Goal: Navigation & Orientation: Find specific page/section

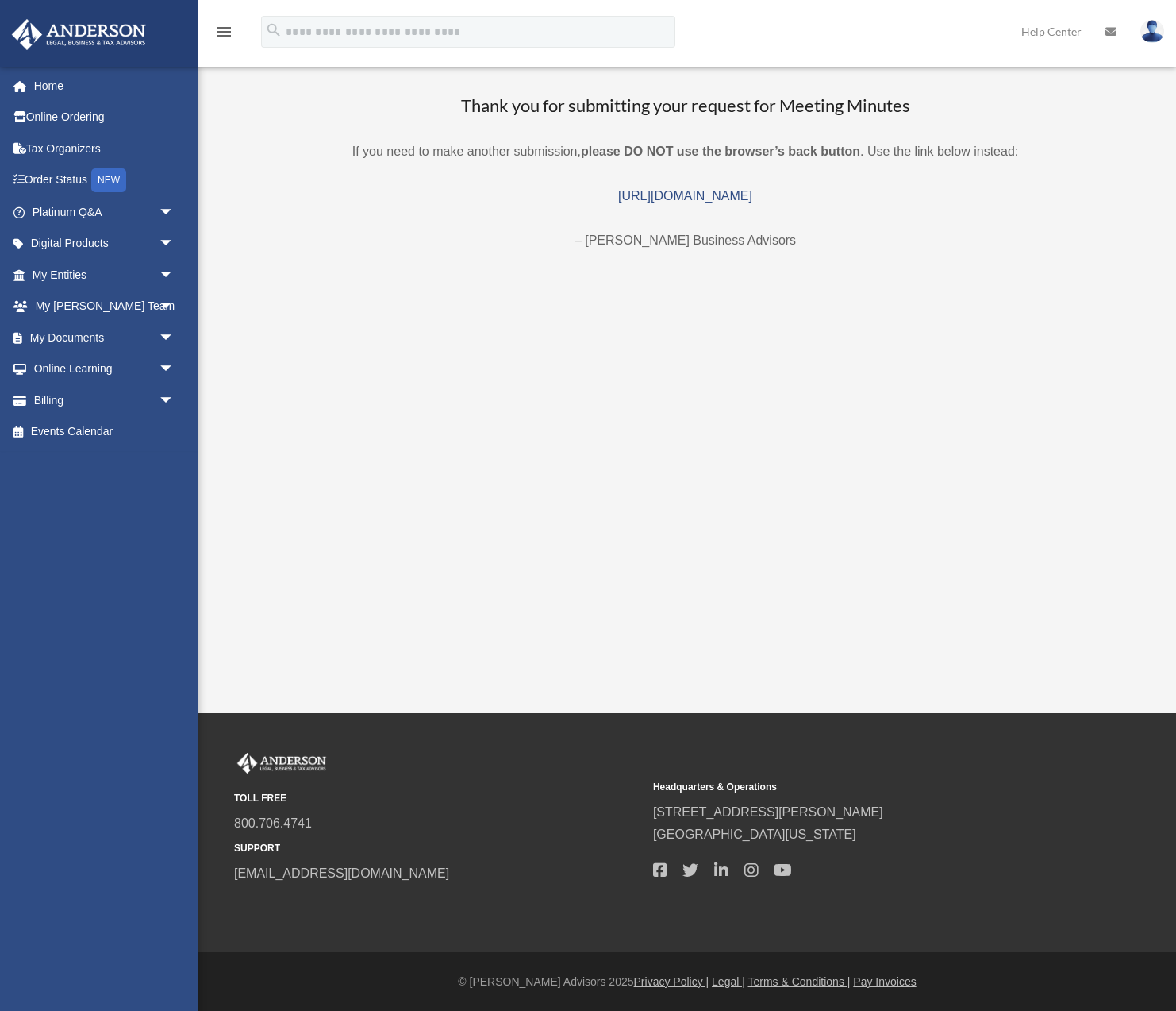
click at [426, 155] on p "If you need to make another submission, please DO NOT use the browser’s back bu…" at bounding box center [686, 152] width 943 height 22
click at [619, 194] on link "https://platinumportal.andersonadvisors.com/my-documents/meeting-minutes-form/" at bounding box center [686, 196] width 134 height 14
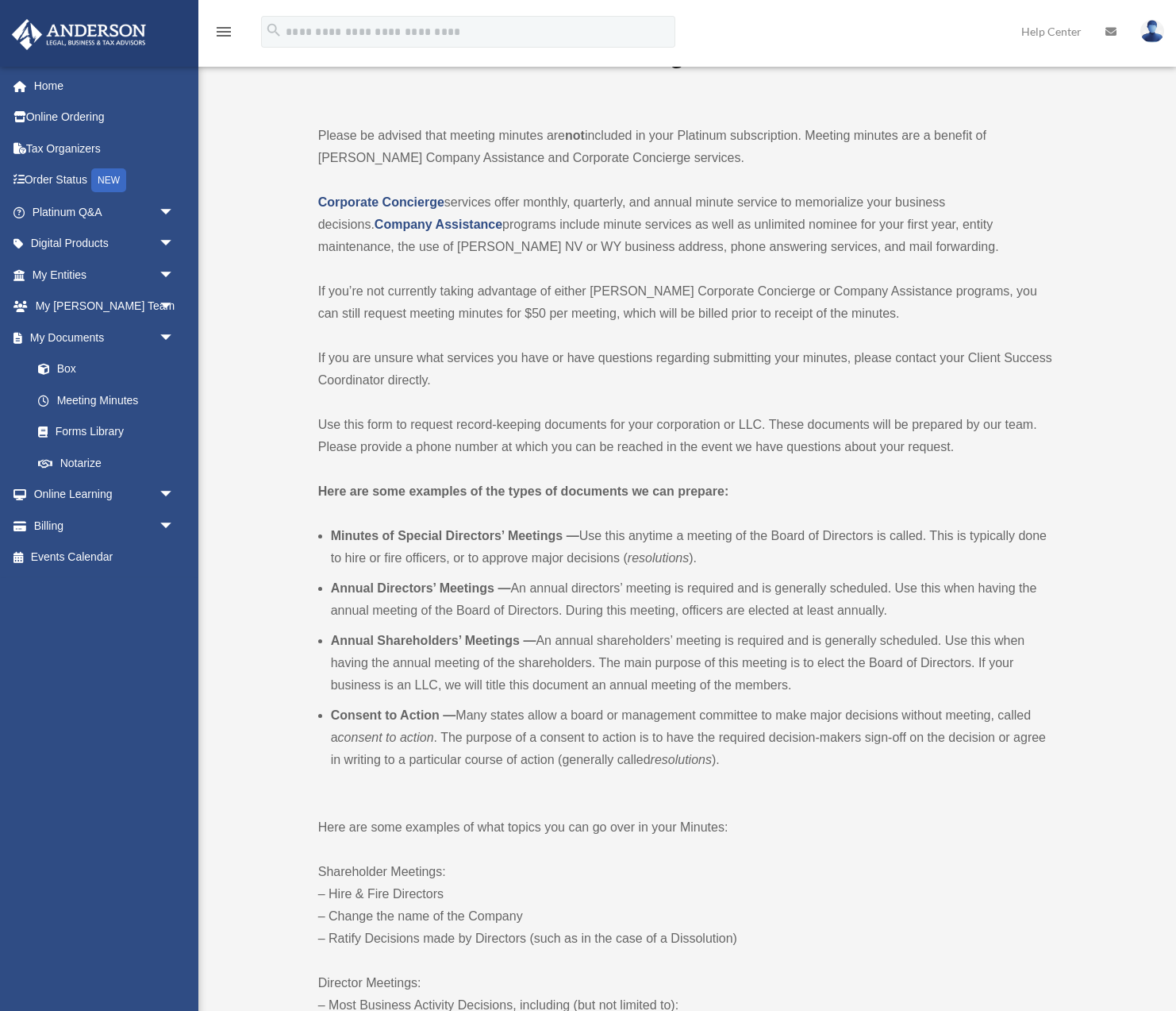
scroll to position [59, 0]
click at [540, 139] on p "Please be advised that meeting minutes are not included in your Platinum subscr…" at bounding box center [685, 146] width 735 height 45
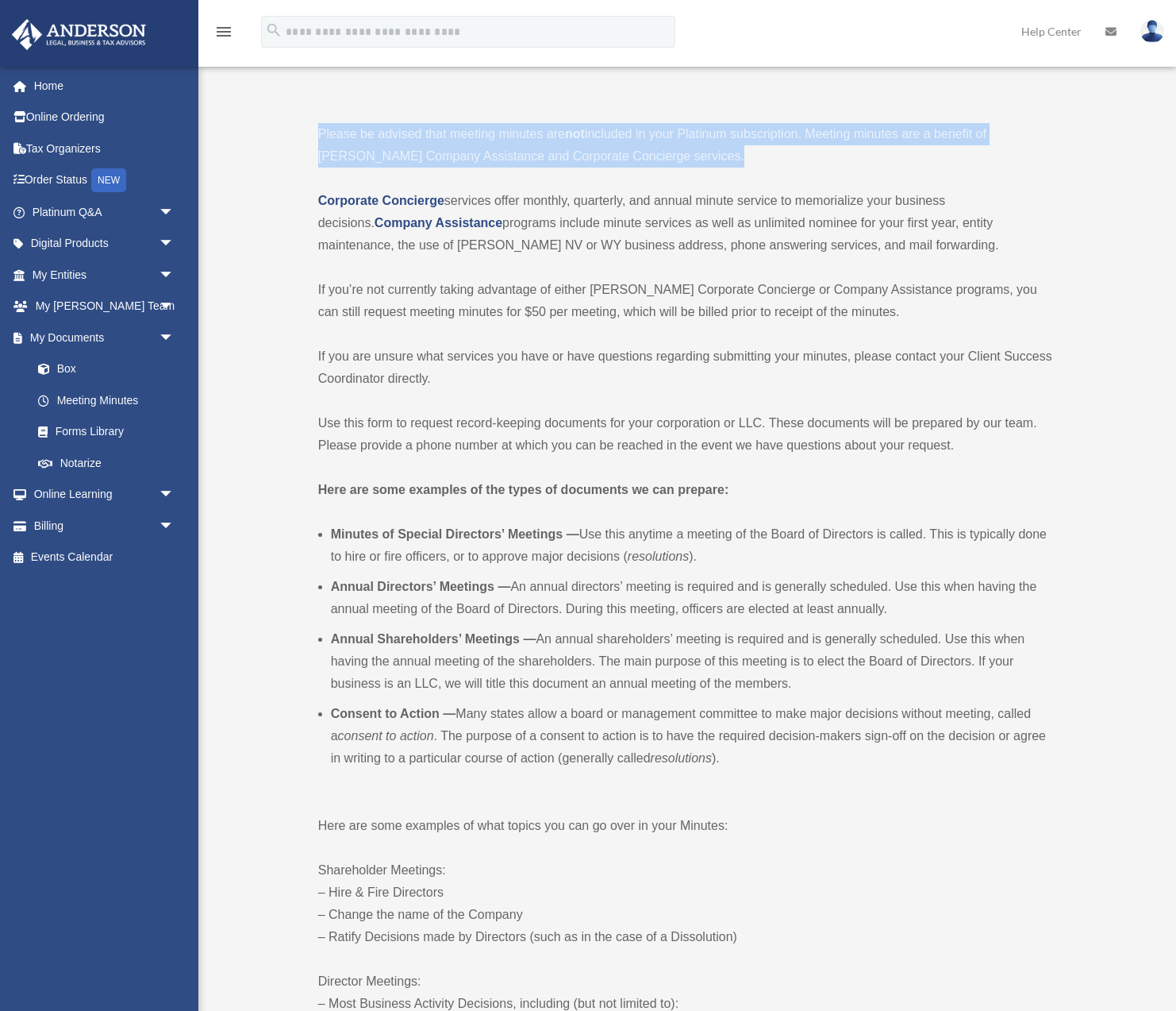
click at [540, 139] on p "Please be advised that meeting minutes are not included in your Platinum subscr…" at bounding box center [685, 146] width 735 height 45
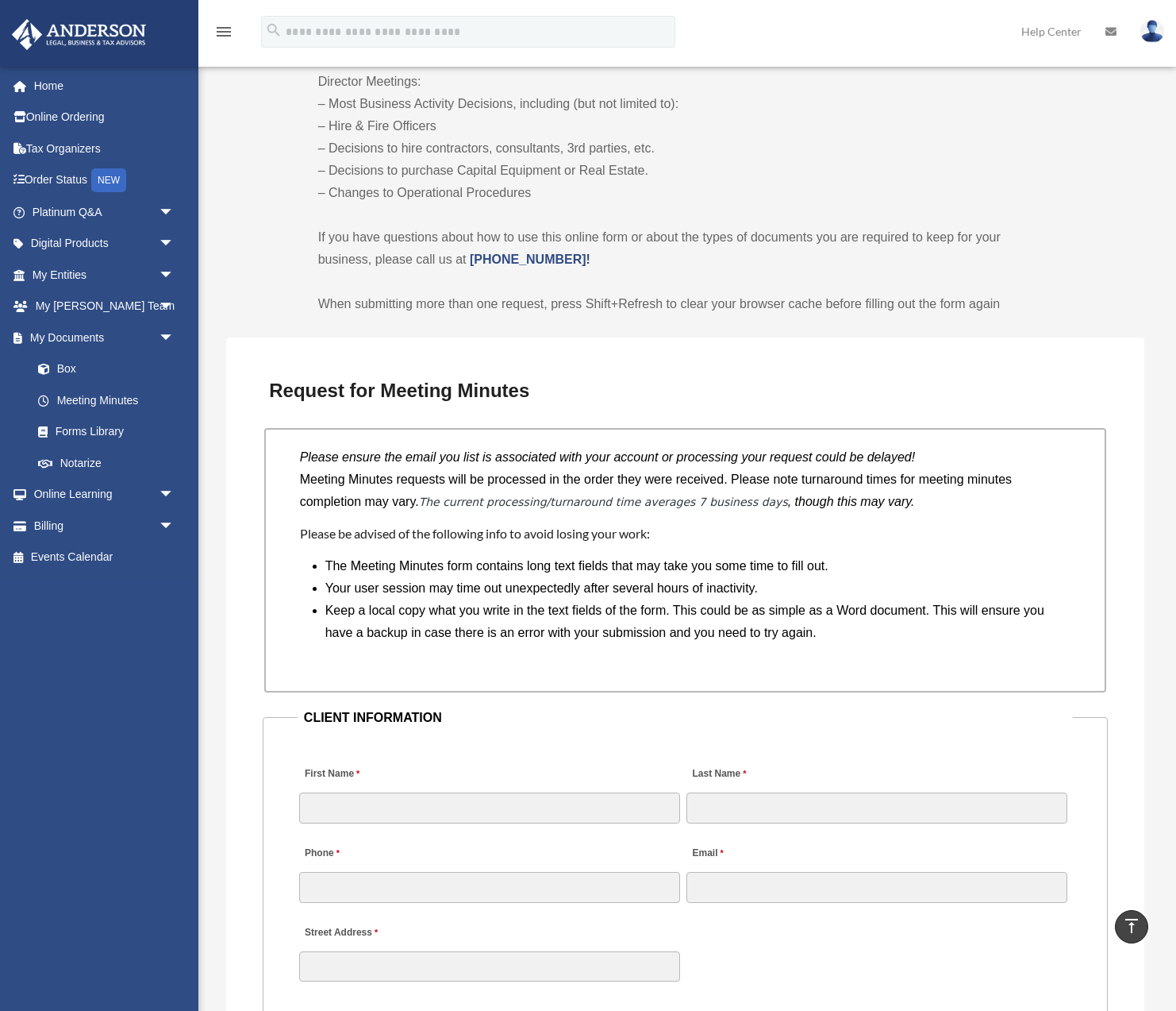
scroll to position [932, 0]
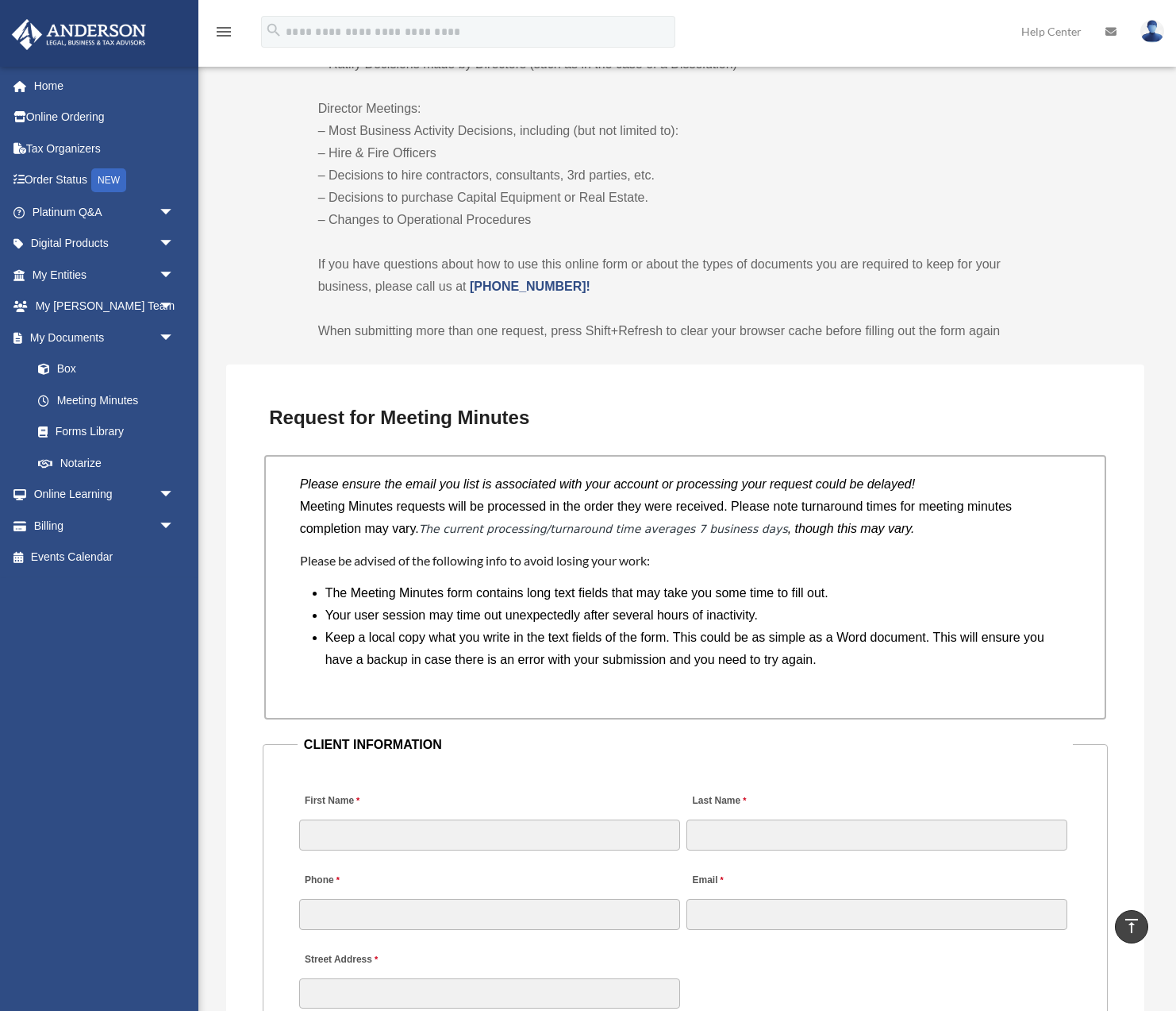
click at [1148, 31] on img at bounding box center [1153, 31] width 24 height 23
click at [888, 134] on link "Logout" at bounding box center [914, 139] width 159 height 33
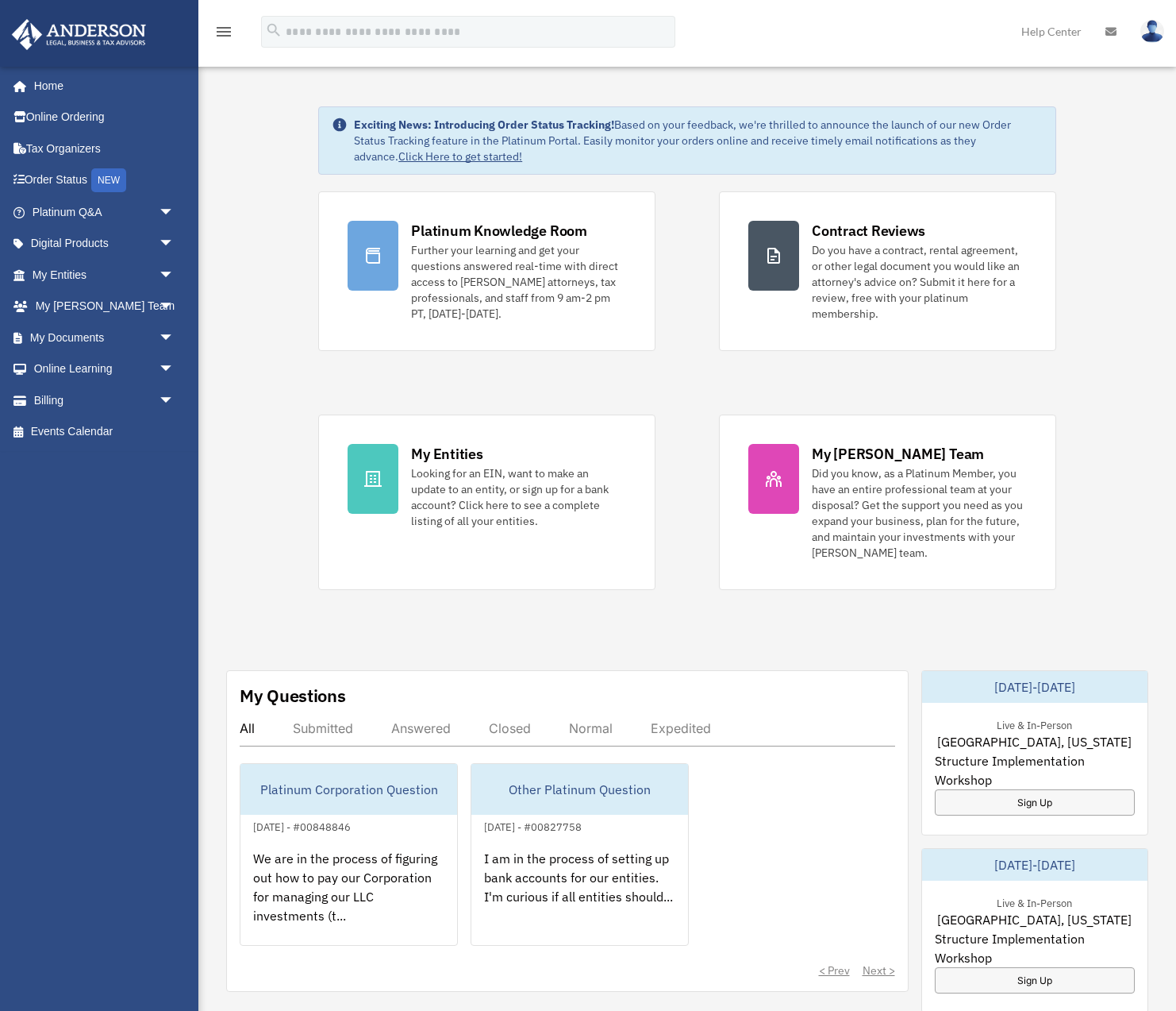
click at [1155, 29] on img at bounding box center [1153, 31] width 24 height 23
